Goal: Register for event/course: Sign up to attend an event or enroll in a course

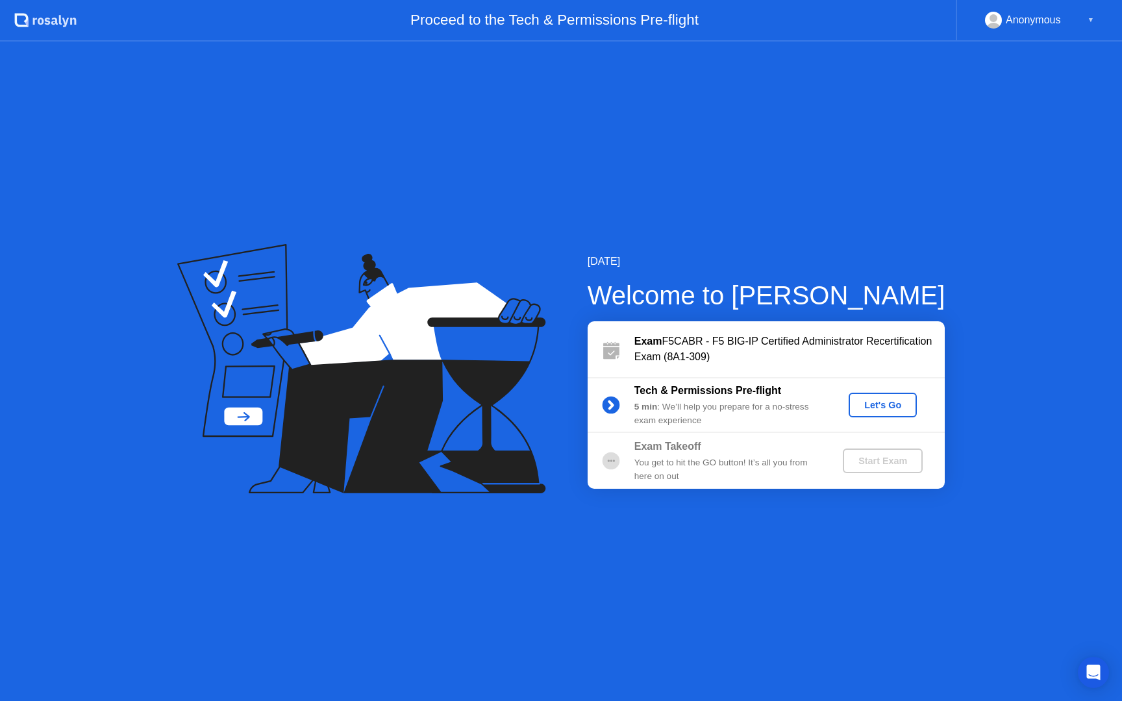
click at [890, 410] on div "Let's Go" at bounding box center [883, 405] width 58 height 10
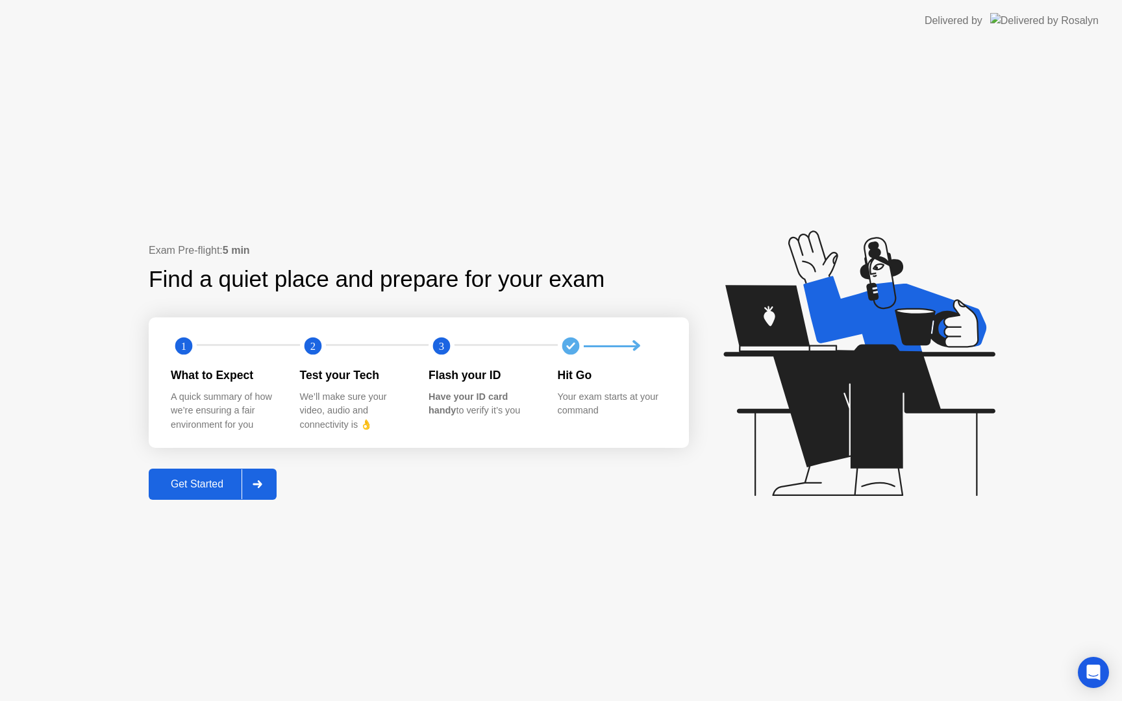
click at [177, 488] on div "Get Started" at bounding box center [197, 485] width 89 height 12
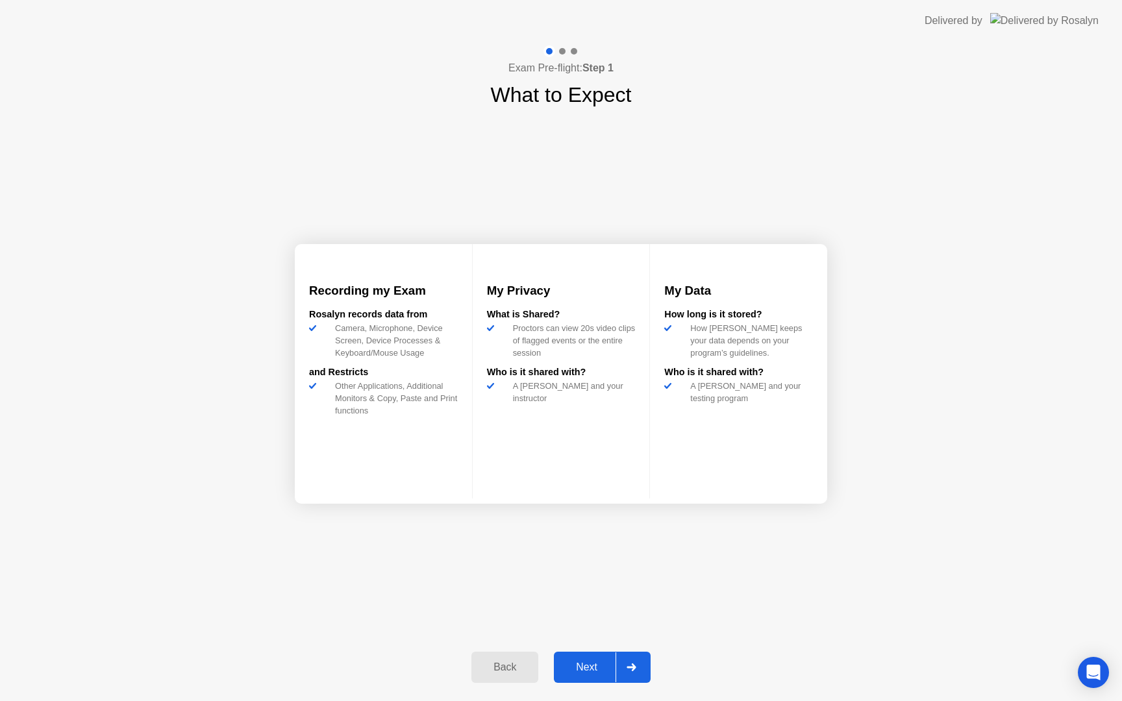
click at [603, 666] on div "Next" at bounding box center [587, 668] width 58 height 12
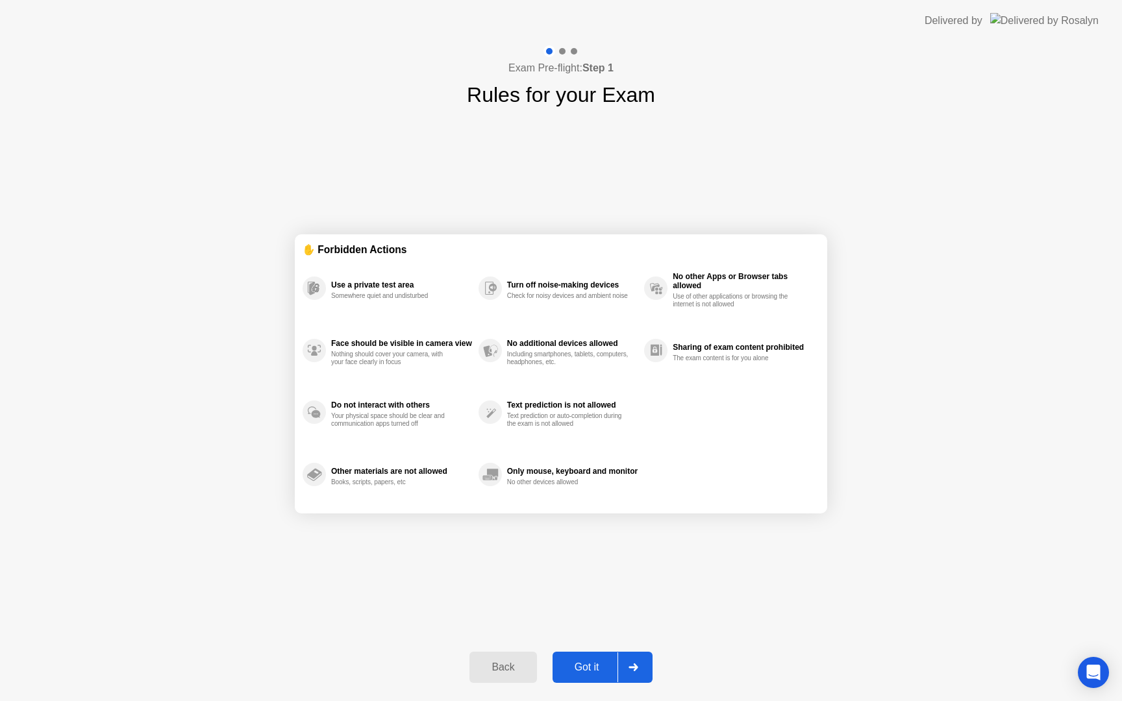
click at [595, 666] on div "Got it" at bounding box center [587, 668] width 61 height 12
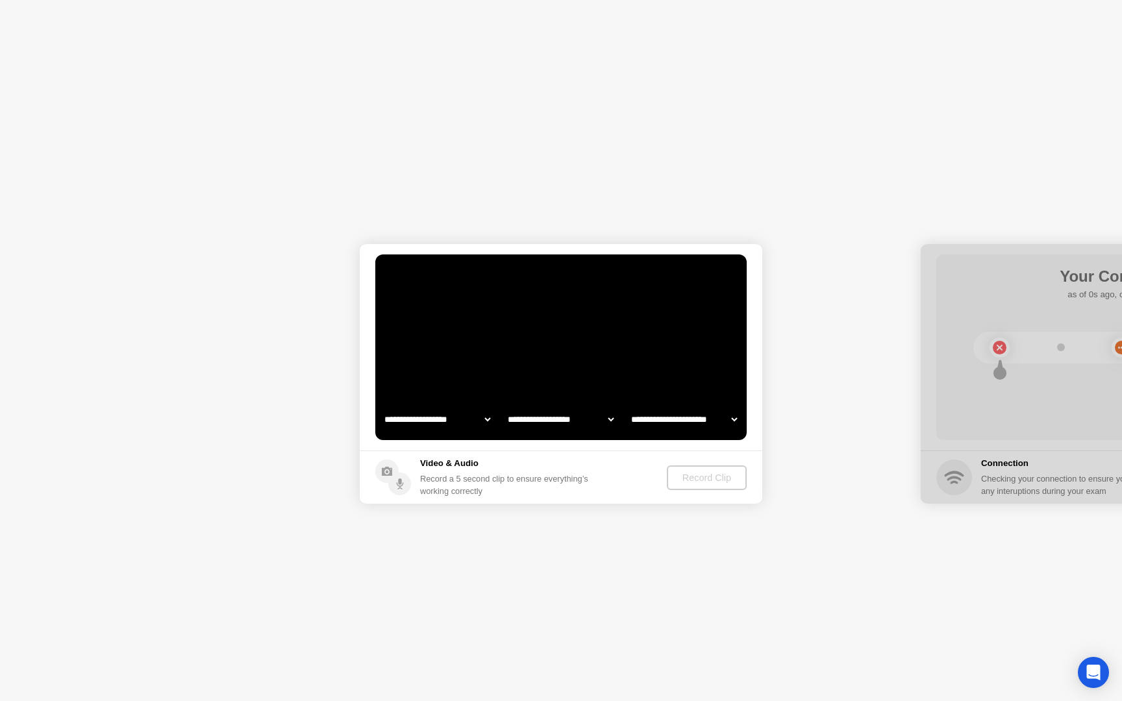
select select "**********"
select select "*******"
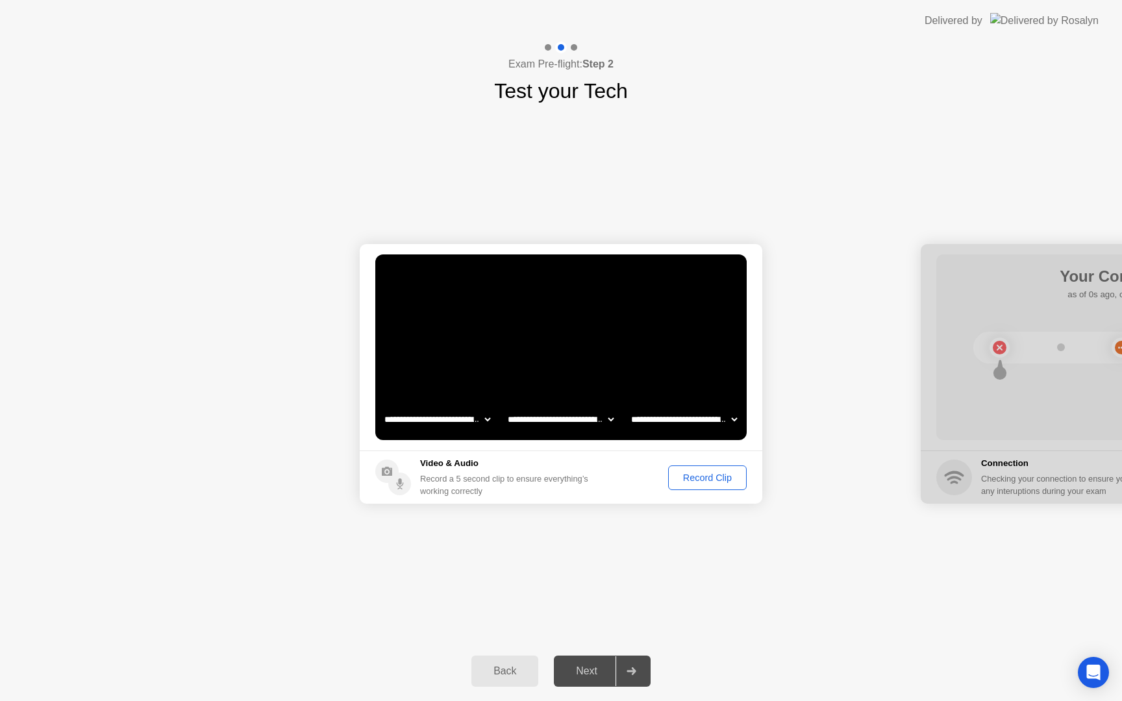
click at [683, 476] on div "Record Clip" at bounding box center [707, 478] width 69 height 10
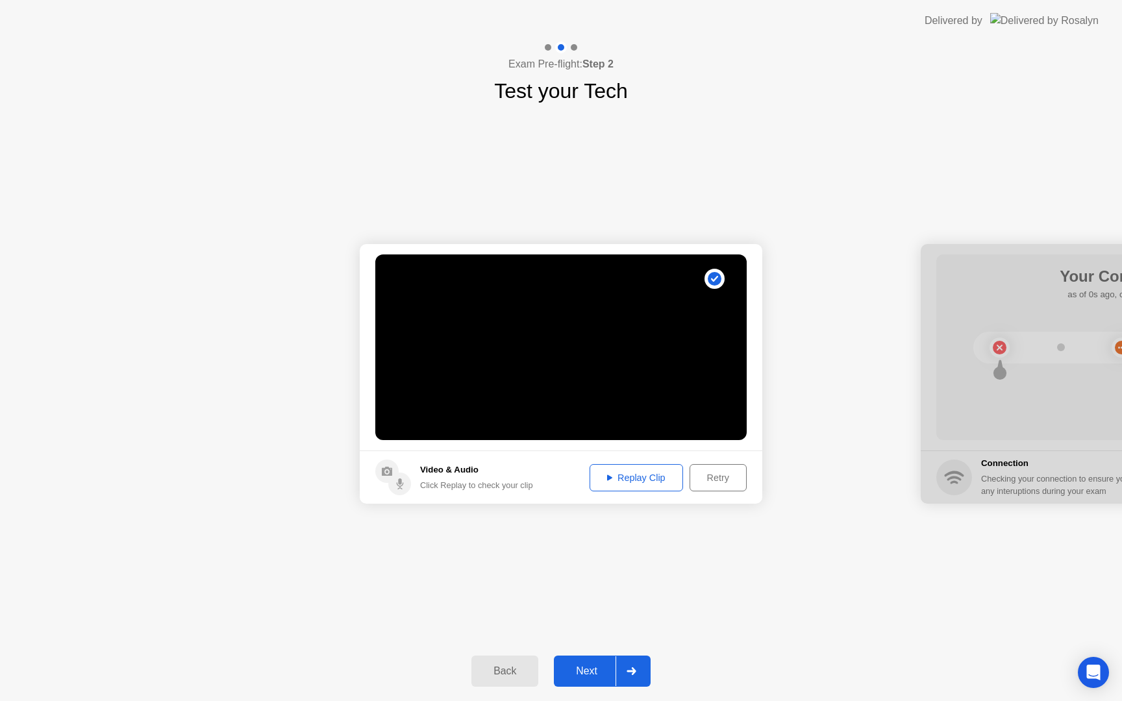
click at [611, 483] on div "Replay Clip" at bounding box center [636, 478] width 84 height 10
click at [594, 676] on div "Next" at bounding box center [587, 672] width 58 height 12
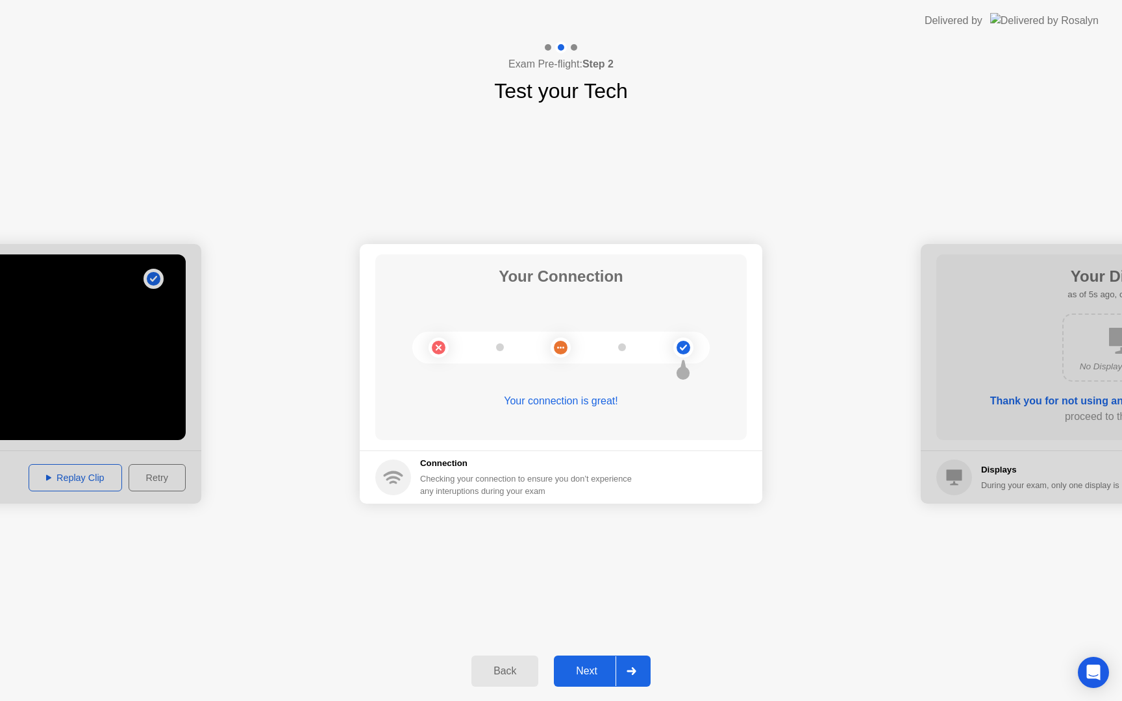
click at [586, 666] on div "Next" at bounding box center [587, 672] width 58 height 12
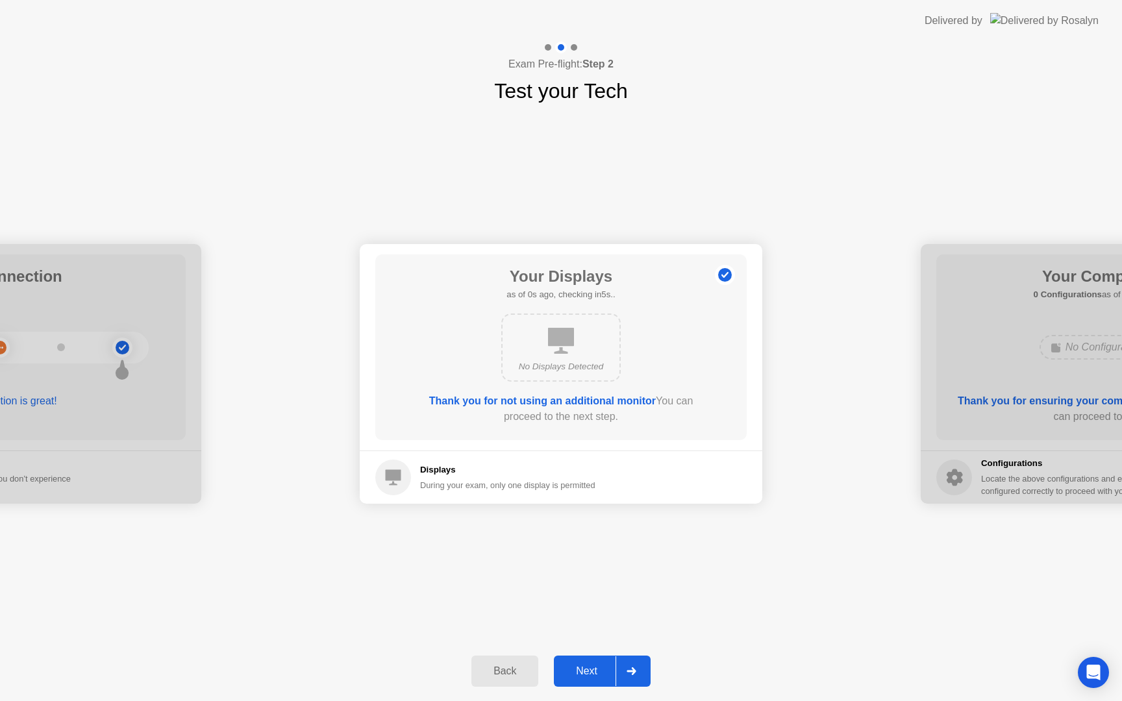
click at [586, 666] on div "Next" at bounding box center [587, 672] width 58 height 12
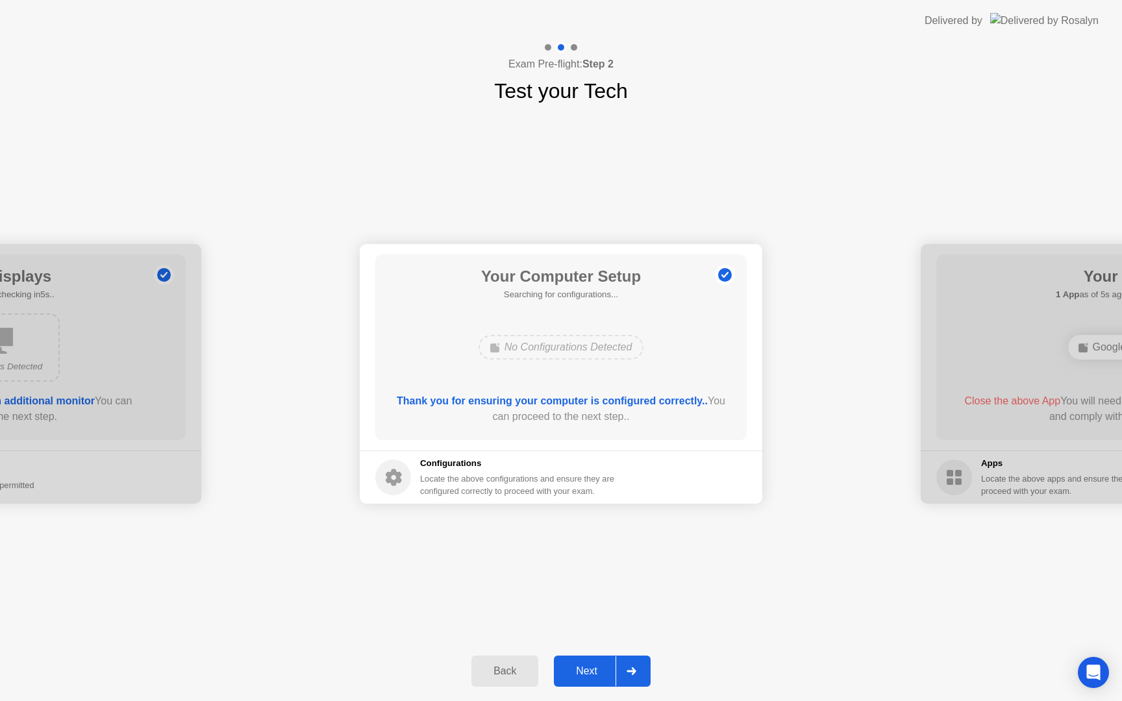
click at [586, 666] on div "Next" at bounding box center [587, 672] width 58 height 12
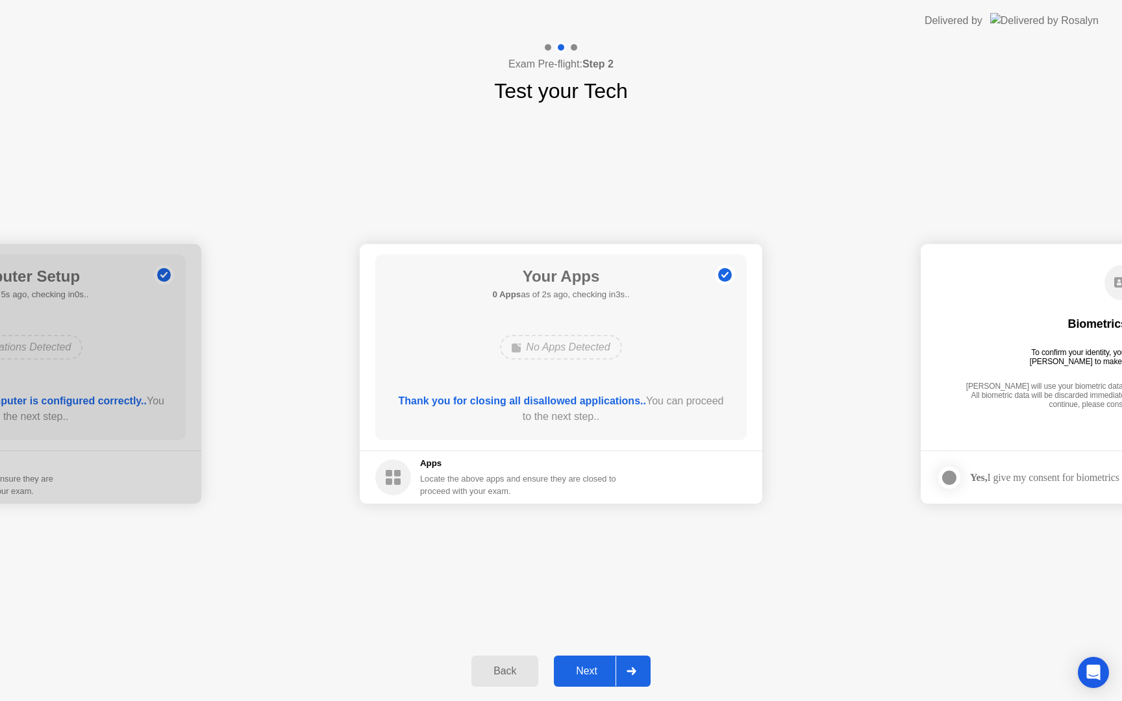
click at [596, 681] on button "Next" at bounding box center [602, 671] width 97 height 31
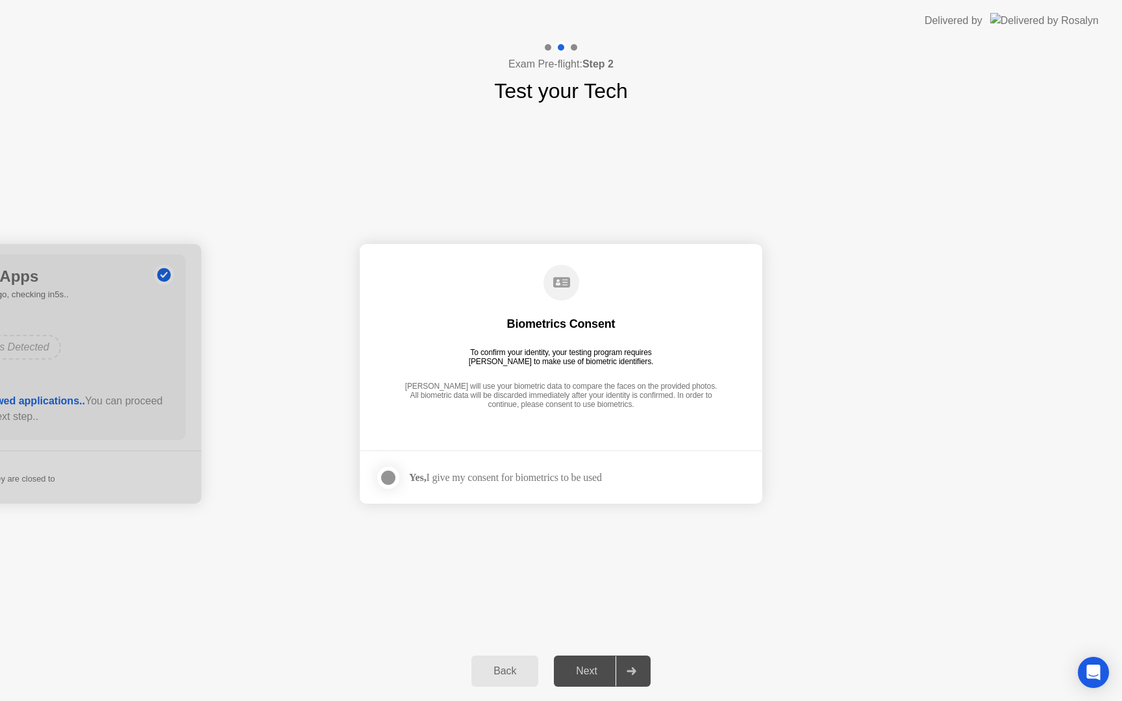
click at [395, 476] on div at bounding box center [389, 478] width 16 height 16
click at [597, 680] on button "Next" at bounding box center [602, 671] width 97 height 31
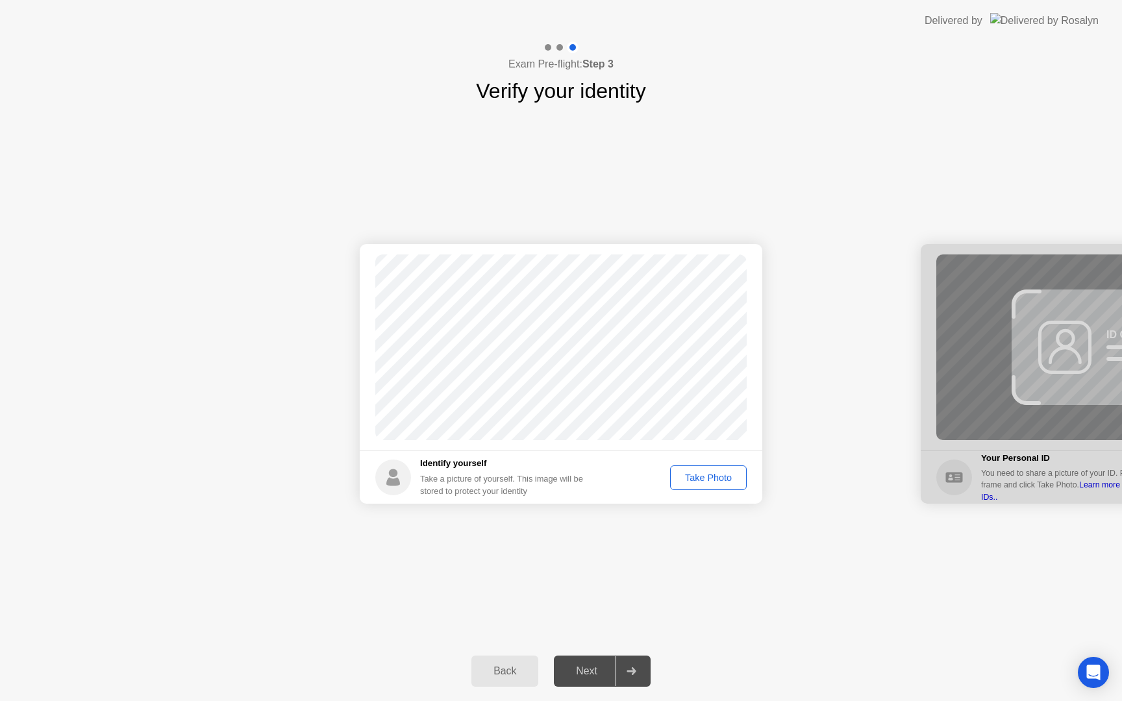
click at [701, 485] on button "Take Photo" at bounding box center [708, 478] width 77 height 25
click at [606, 676] on div "Next" at bounding box center [587, 672] width 58 height 12
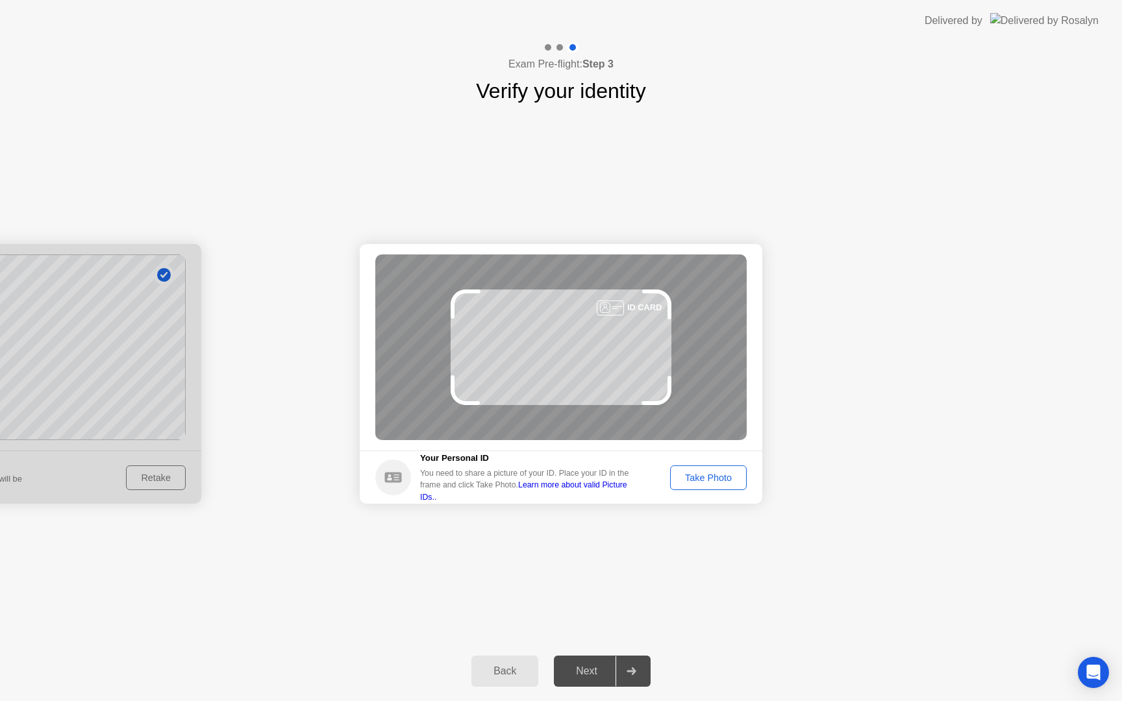
click at [710, 483] on div "Take Photo" at bounding box center [709, 478] width 68 height 10
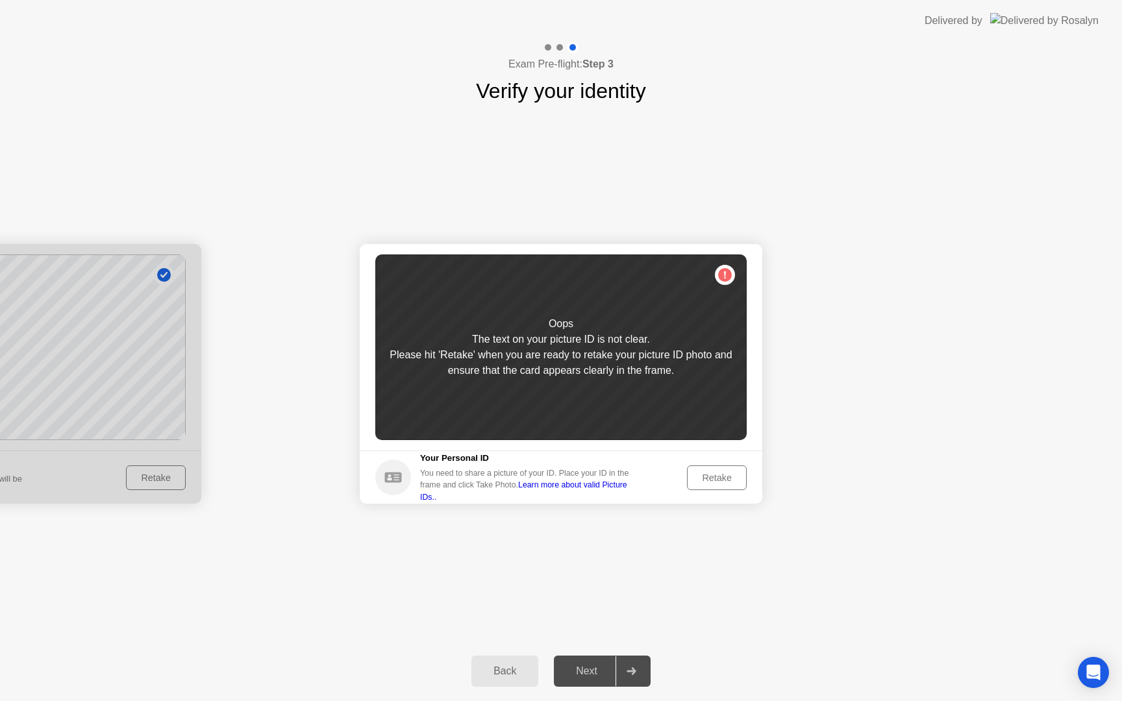
click at [710, 483] on div "Retake" at bounding box center [717, 478] width 51 height 10
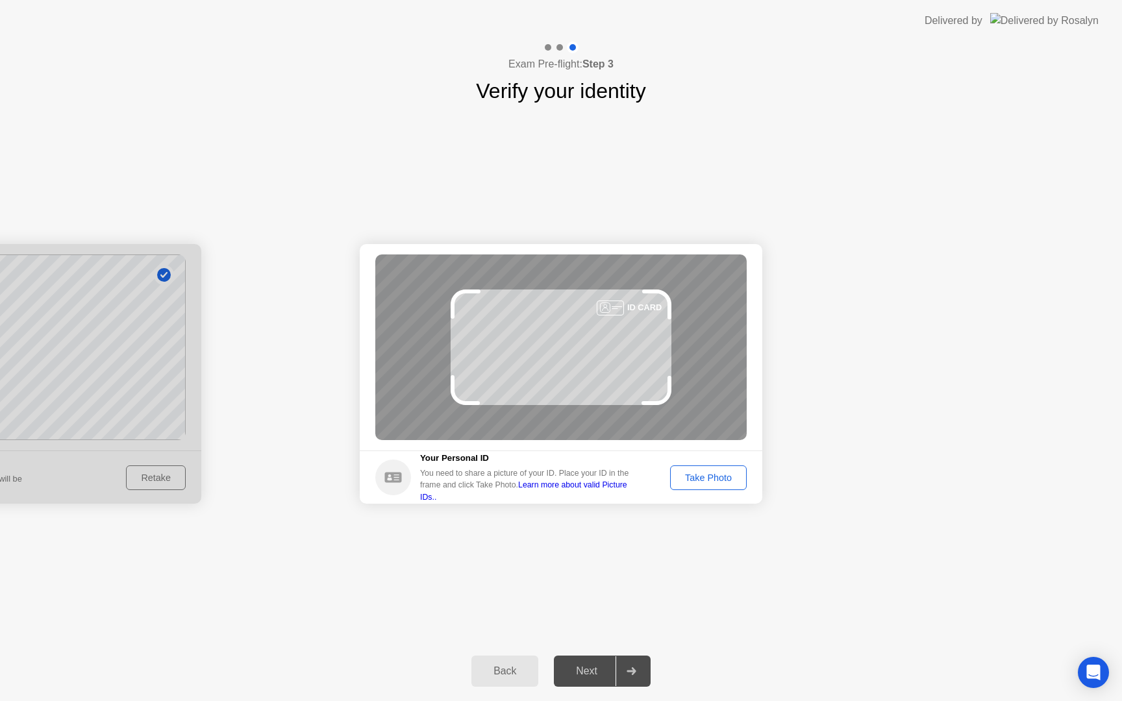
click at [718, 473] on div "Take Photo" at bounding box center [709, 478] width 68 height 10
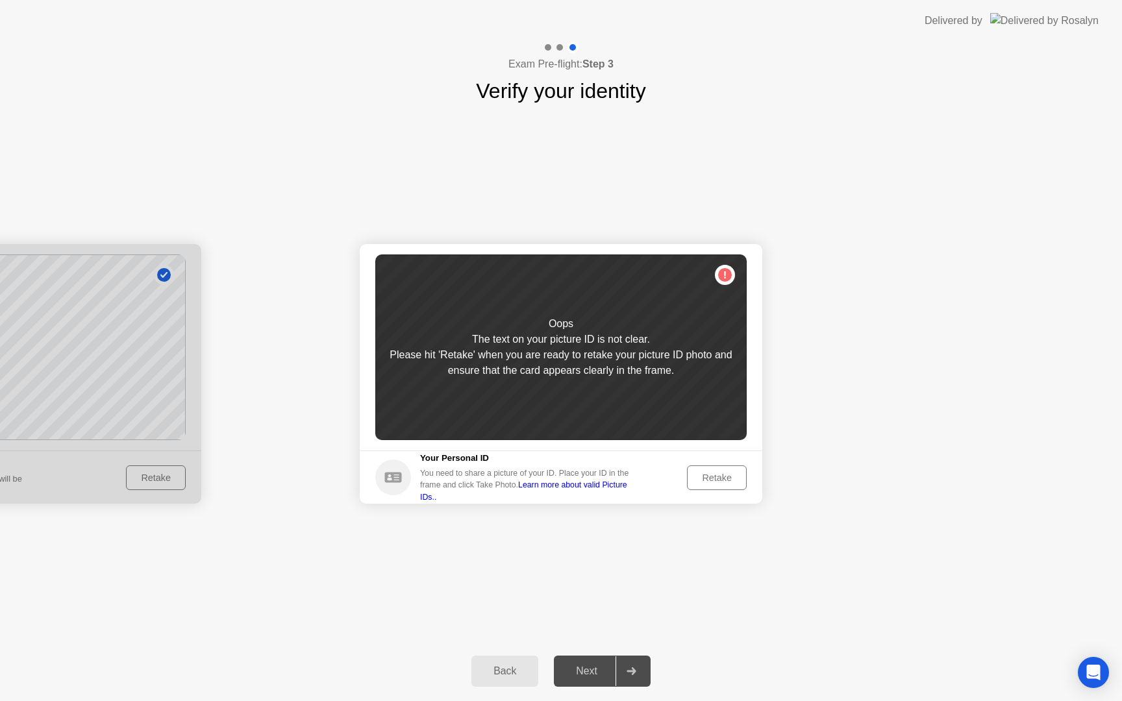
click at [716, 473] on div "Retake" at bounding box center [717, 478] width 51 height 10
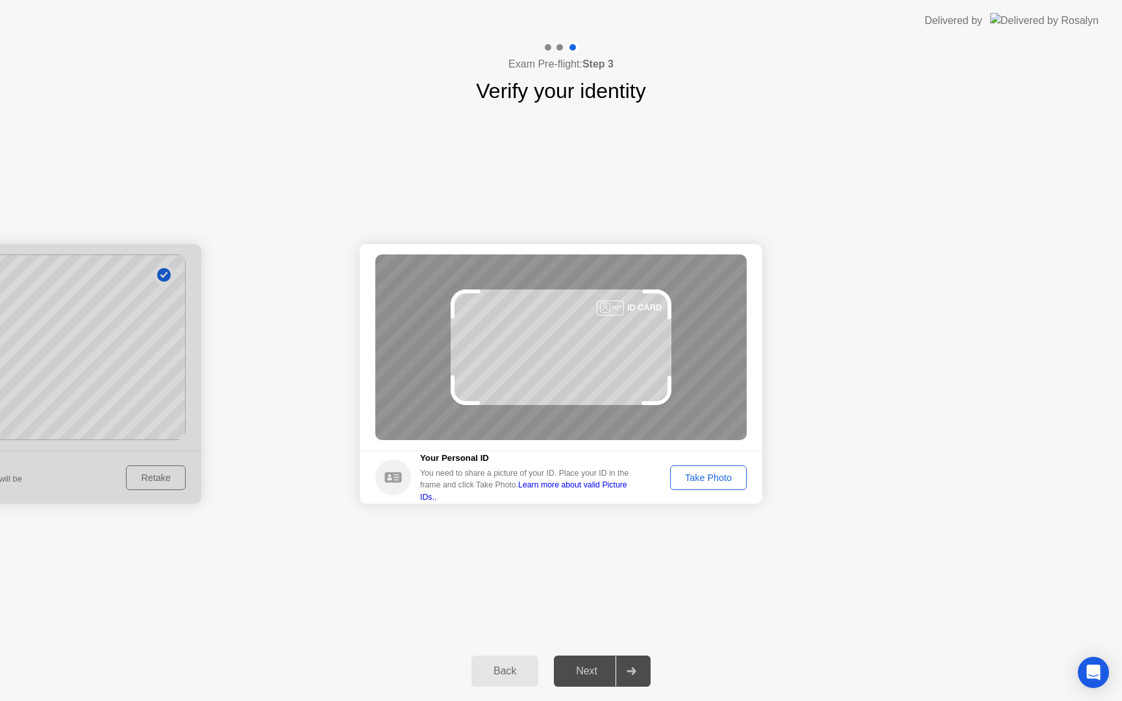
click at [716, 473] on div "Take Photo" at bounding box center [709, 478] width 68 height 10
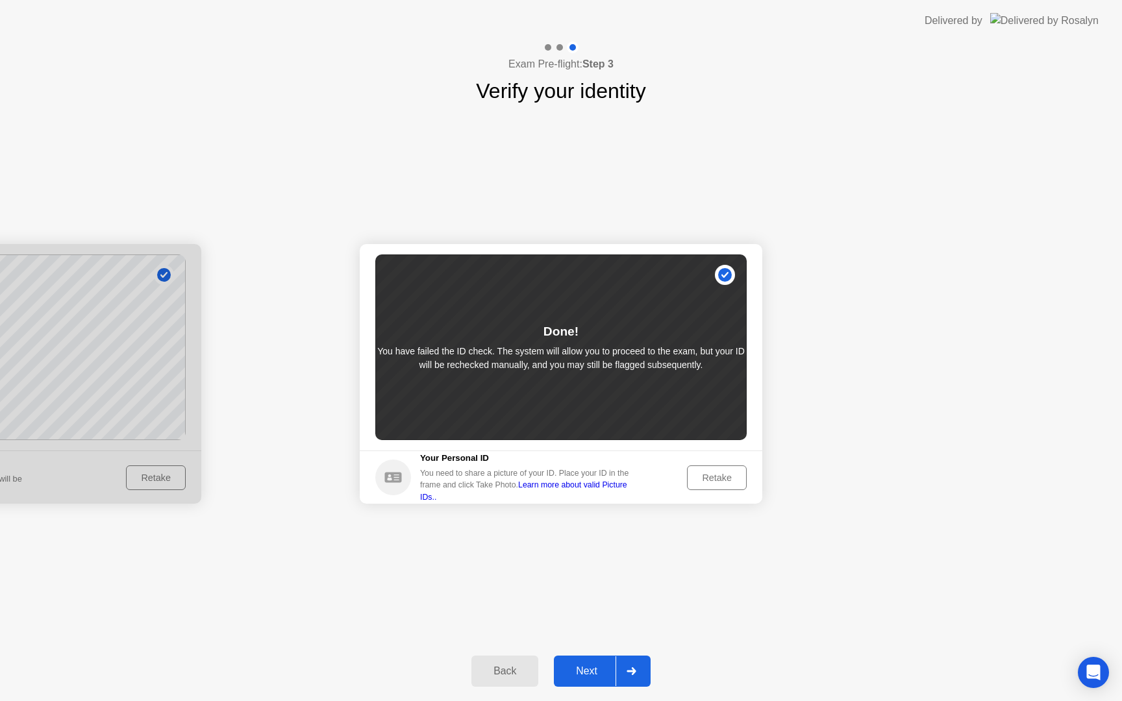
click at [600, 671] on div "Next" at bounding box center [587, 672] width 58 height 12
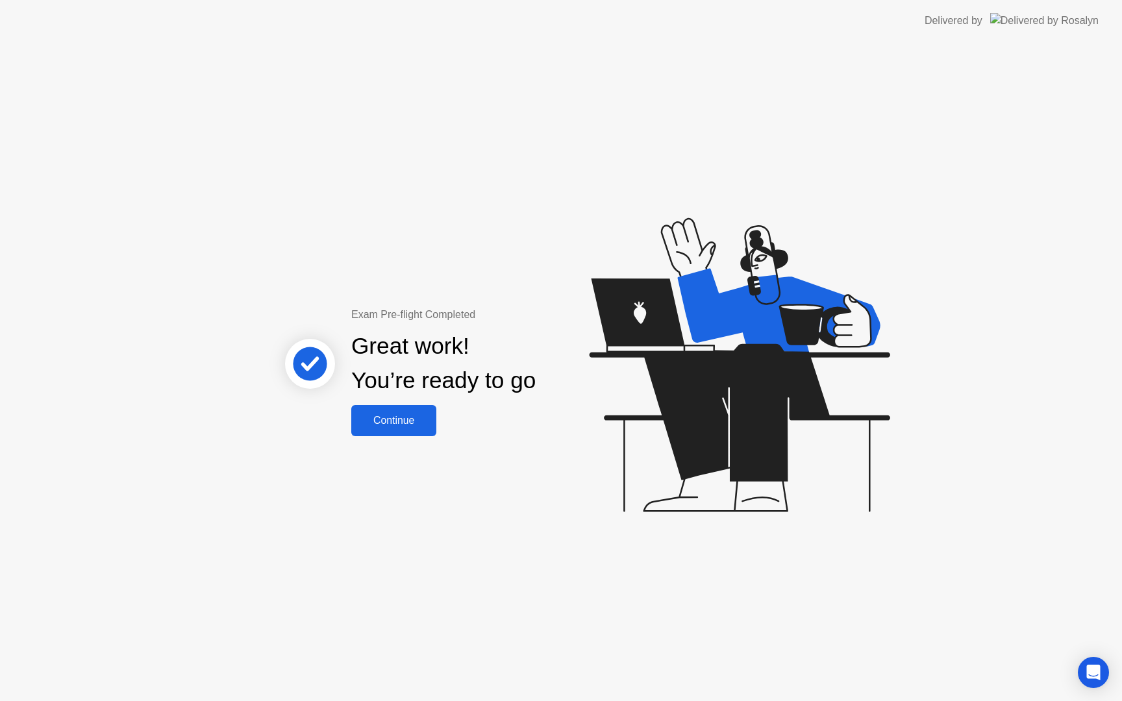
click at [395, 406] on button "Continue" at bounding box center [393, 420] width 85 height 31
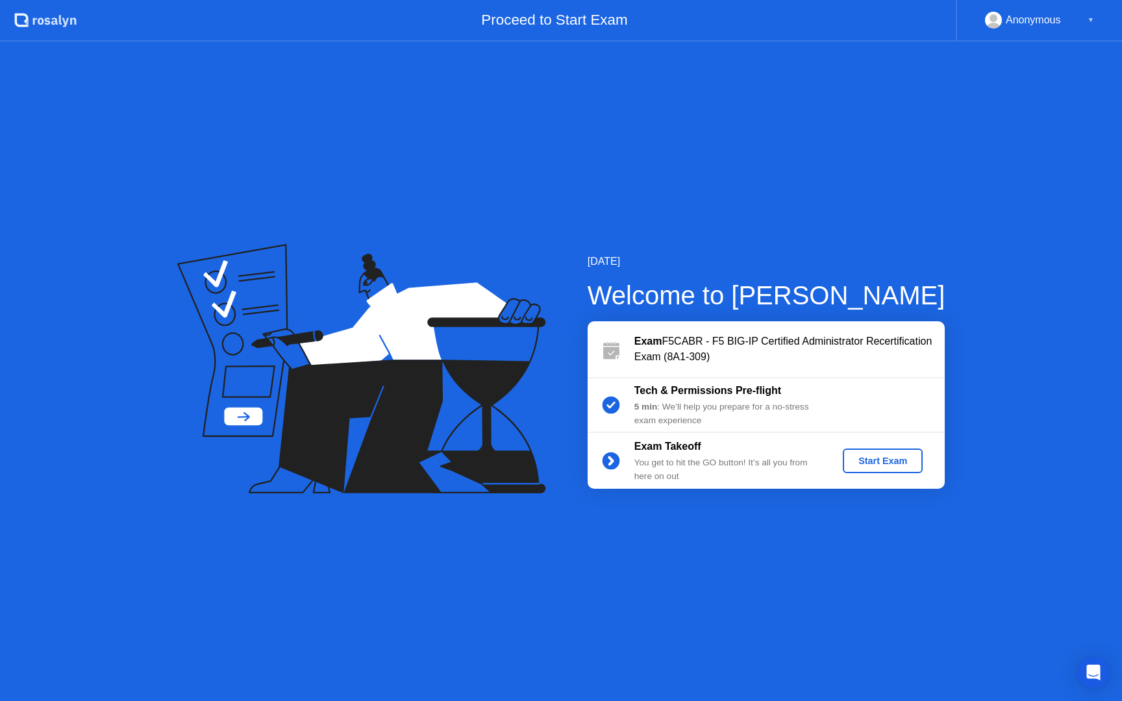
click at [890, 463] on div "Start Exam" at bounding box center [882, 461] width 69 height 10
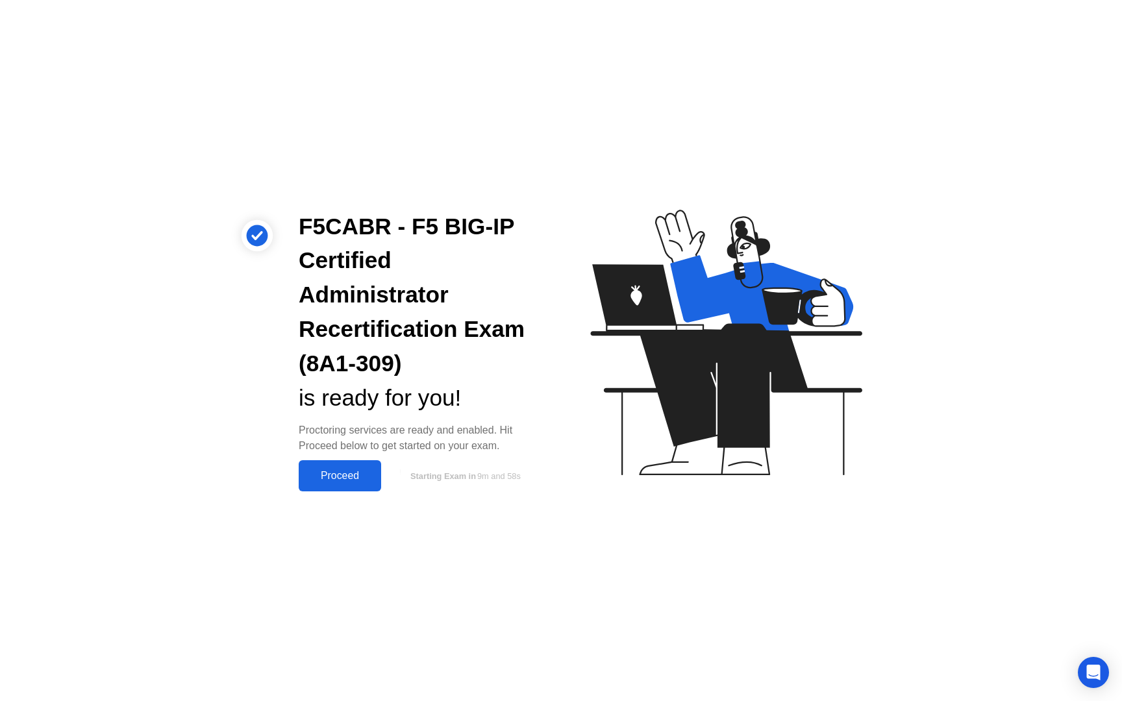
click at [352, 476] on div "Proceed" at bounding box center [340, 476] width 75 height 12
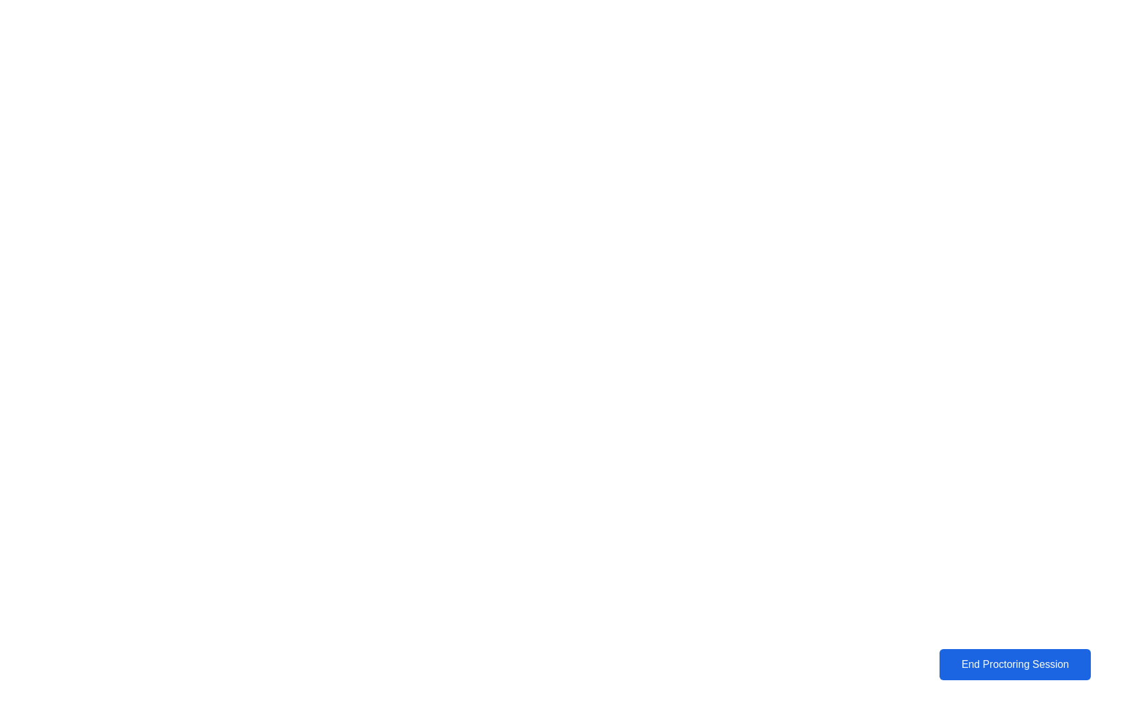
click at [960, 666] on div "End Proctoring Session" at bounding box center [1016, 665] width 144 height 12
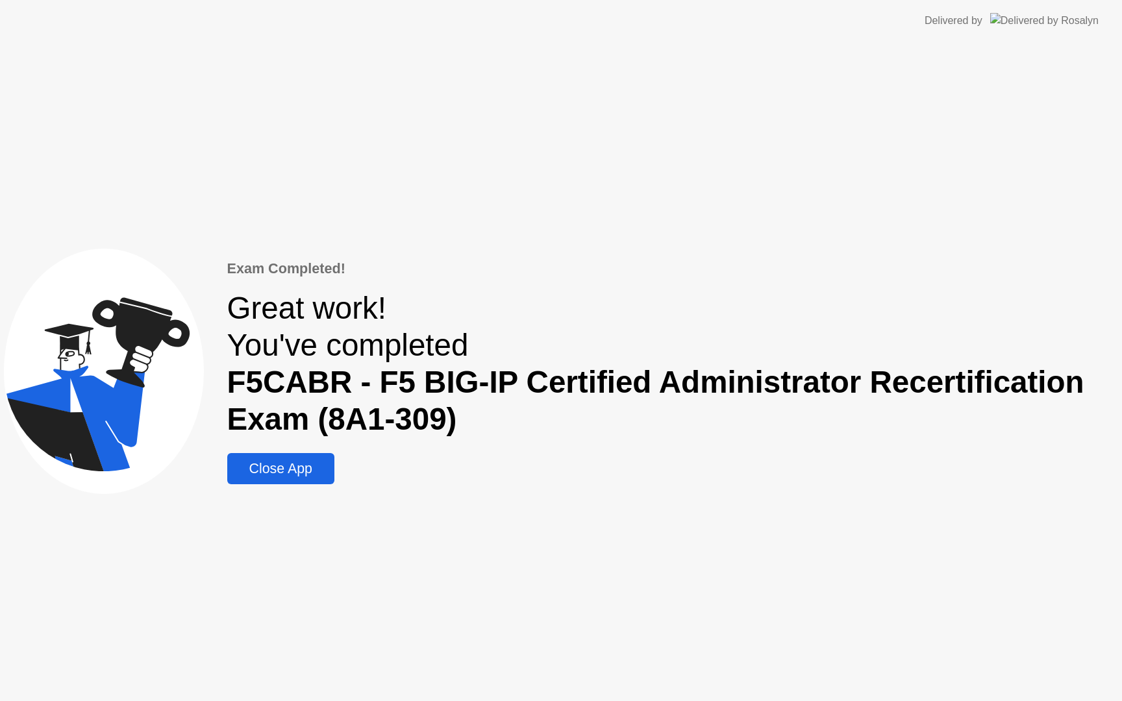
click at [251, 469] on div "Close App" at bounding box center [280, 469] width 99 height 16
